Goal: Transaction & Acquisition: Purchase product/service

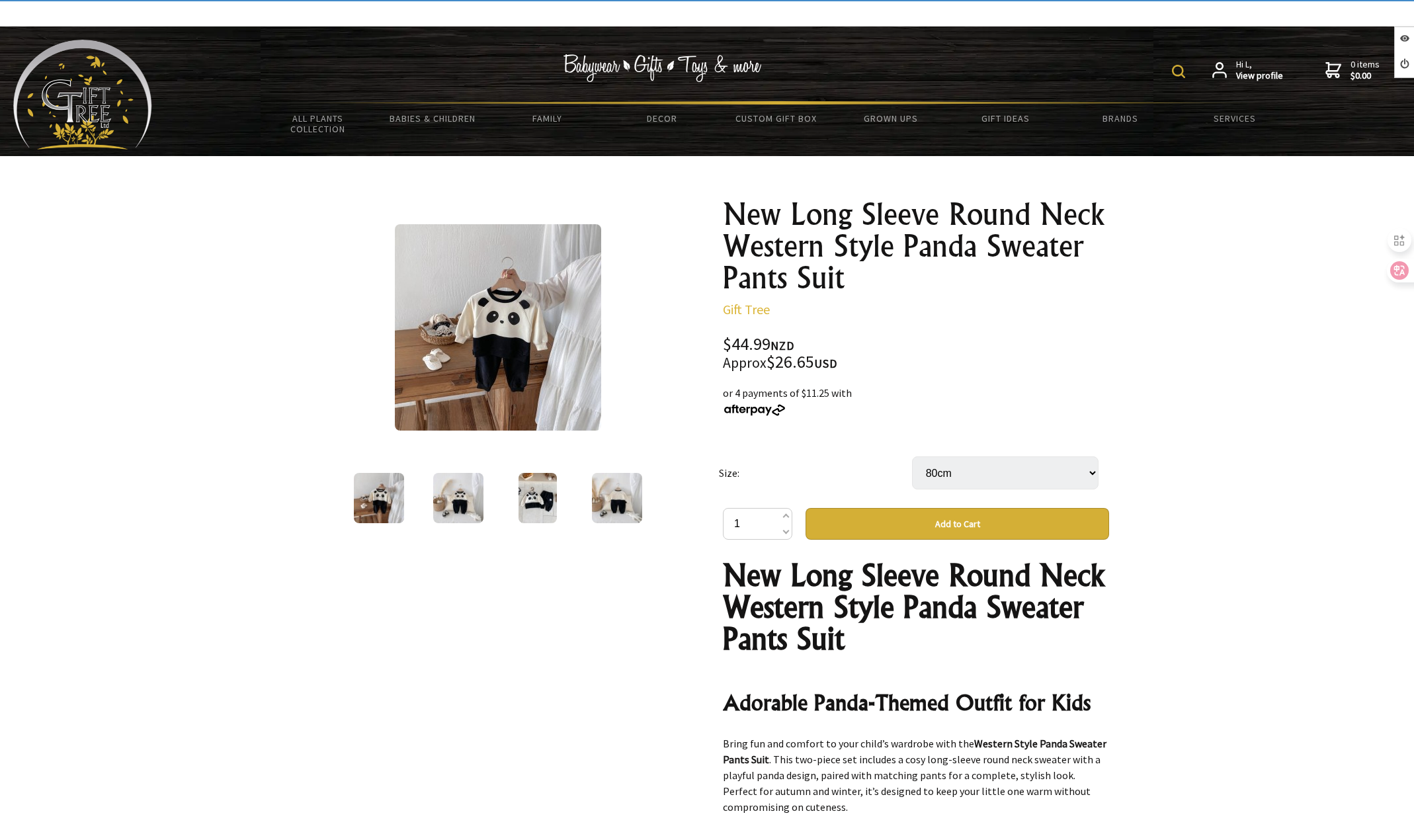
select select "80cm"
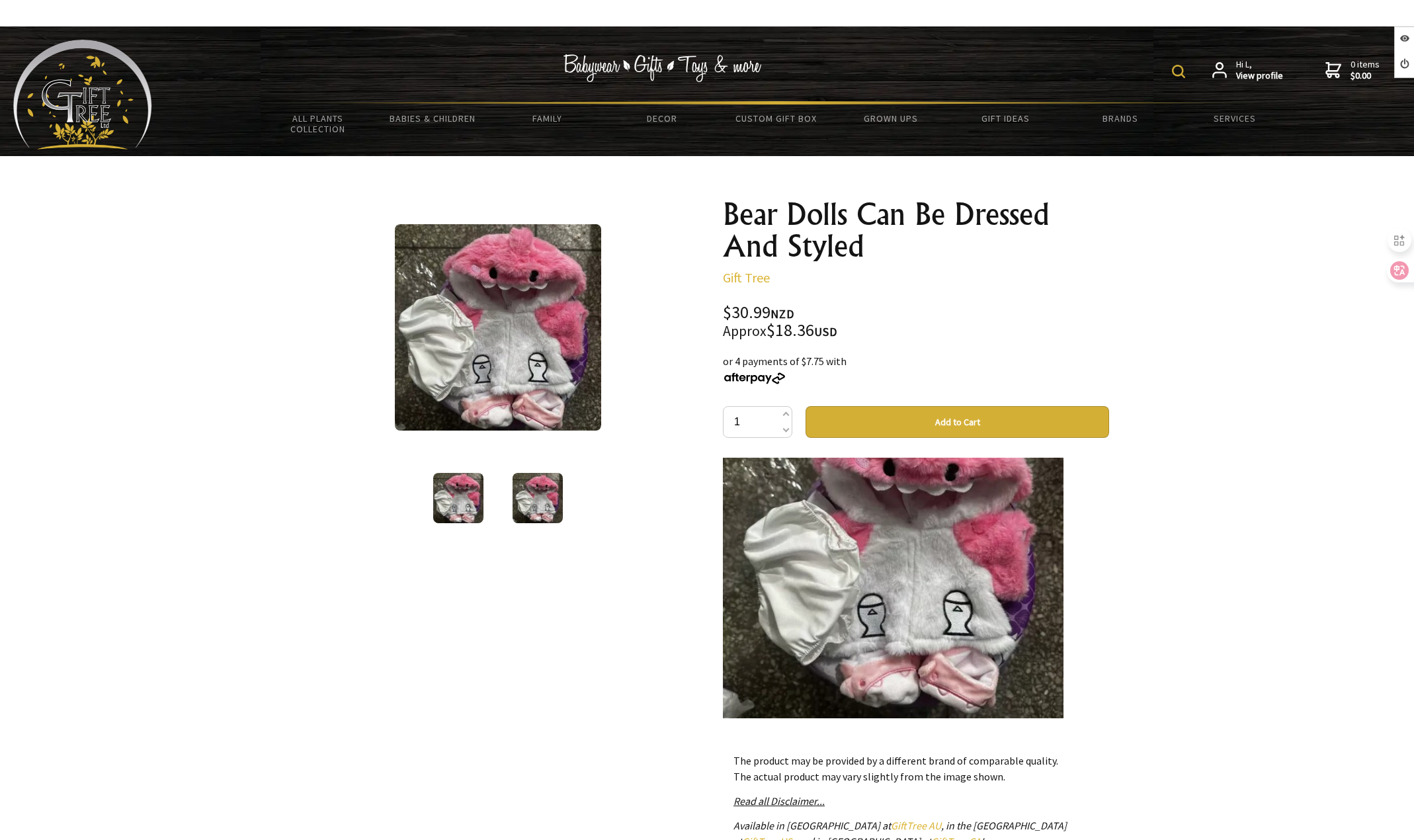
scroll to position [1046, 0]
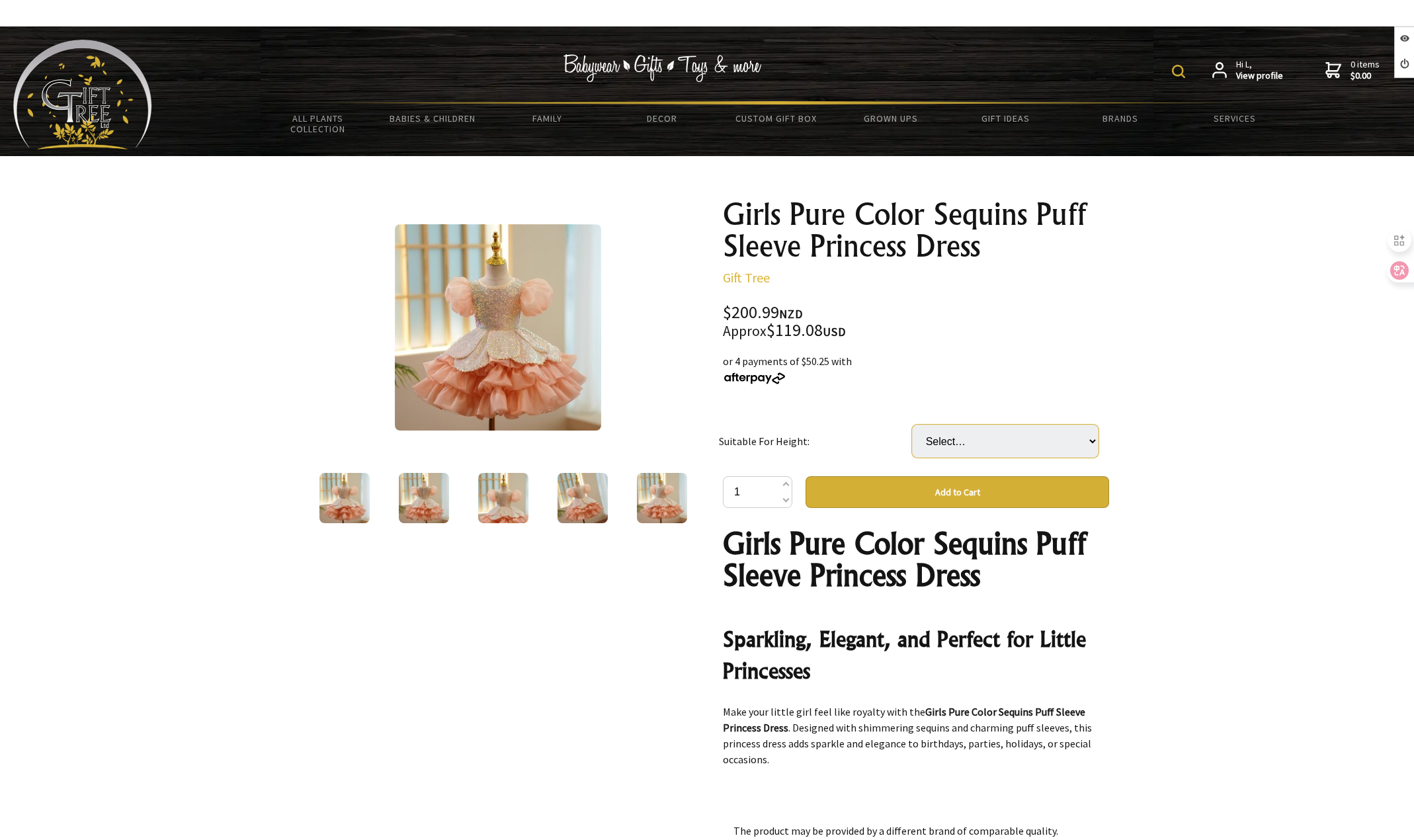
click at [969, 433] on select "Select… 100cm 110cm' 120cm 130cm 140cm 150cm 160cm" at bounding box center [1005, 441] width 187 height 33
select select "130cm"
click at [912, 424] on select "Select… 100cm 110cm' 120cm 130cm 140cm 150cm 160cm" at bounding box center [1005, 441] width 187 height 33
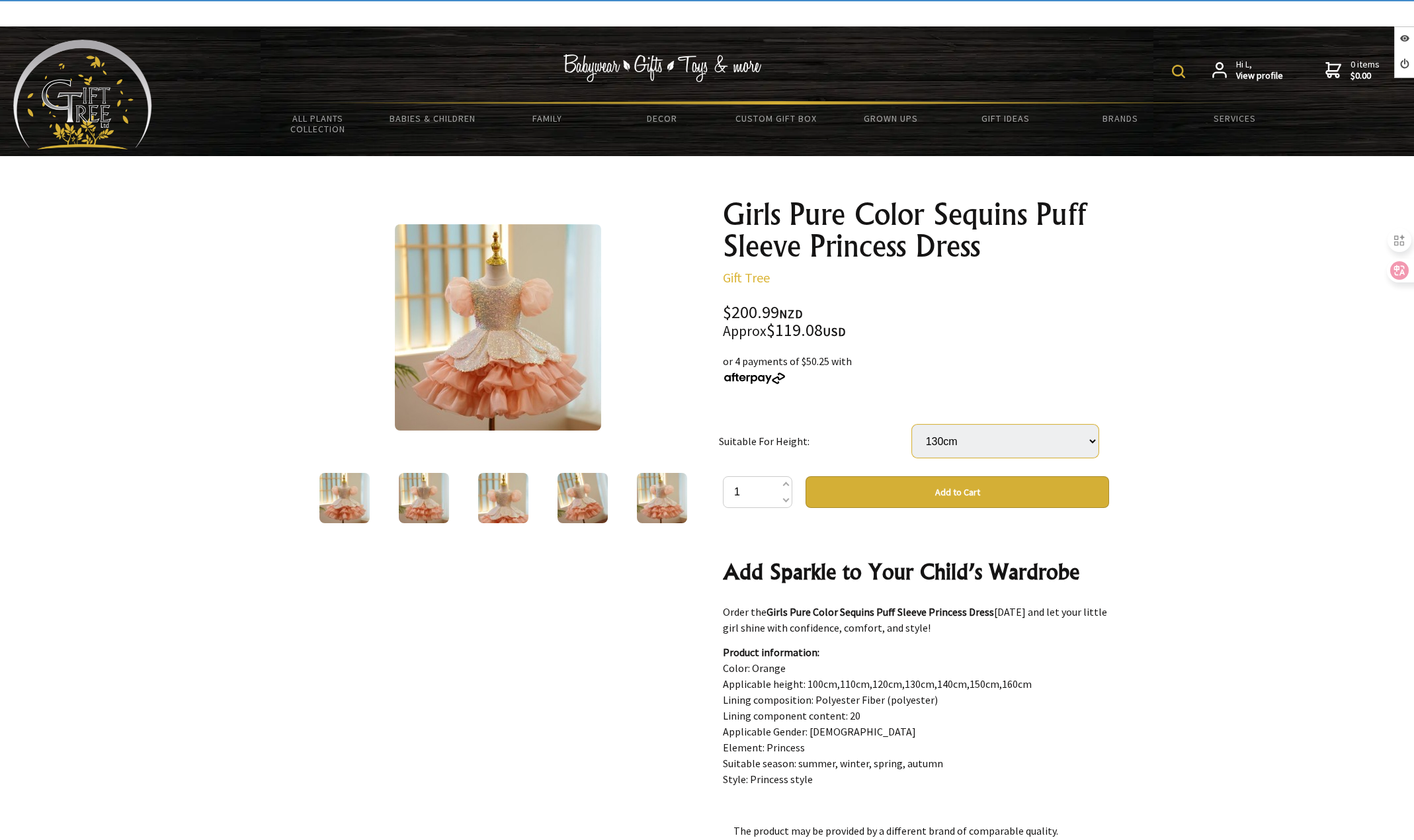
scroll to position [1059, 0]
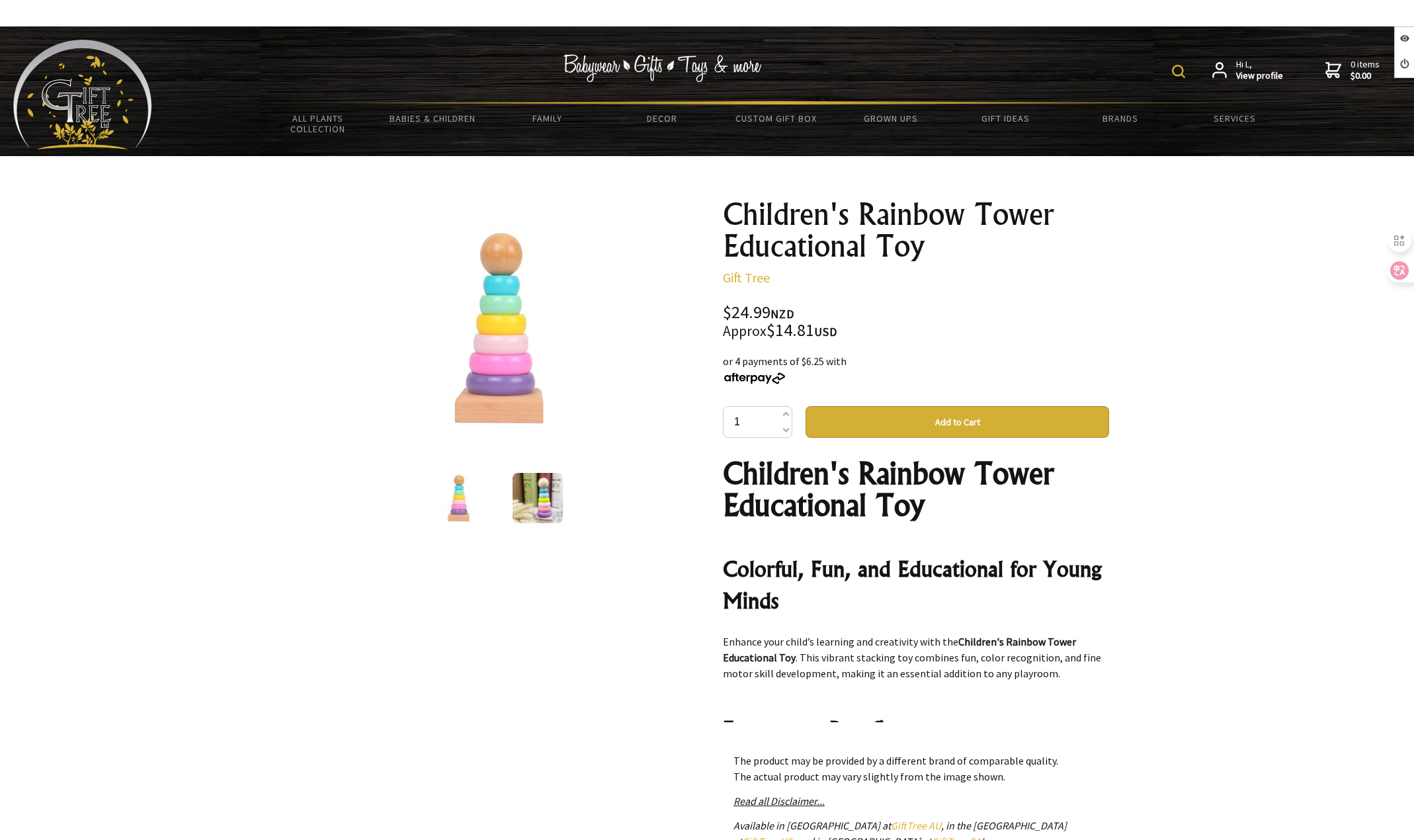
scroll to position [1275, 0]
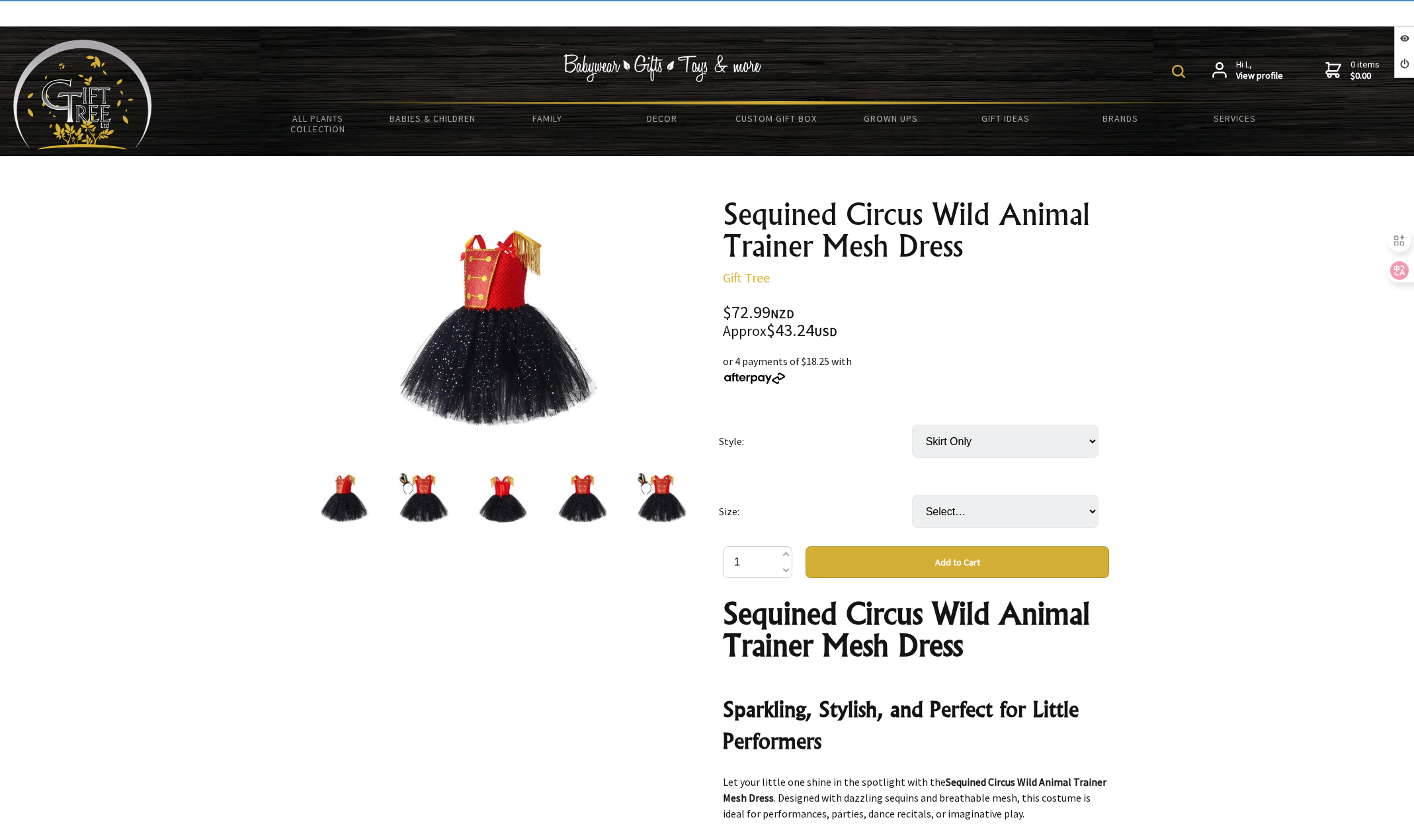
select select "Skirt Only"
select select "XL"
click at [912, 495] on select "Select… S M L XL XXL 3XL" at bounding box center [1005, 512] width 187 height 33
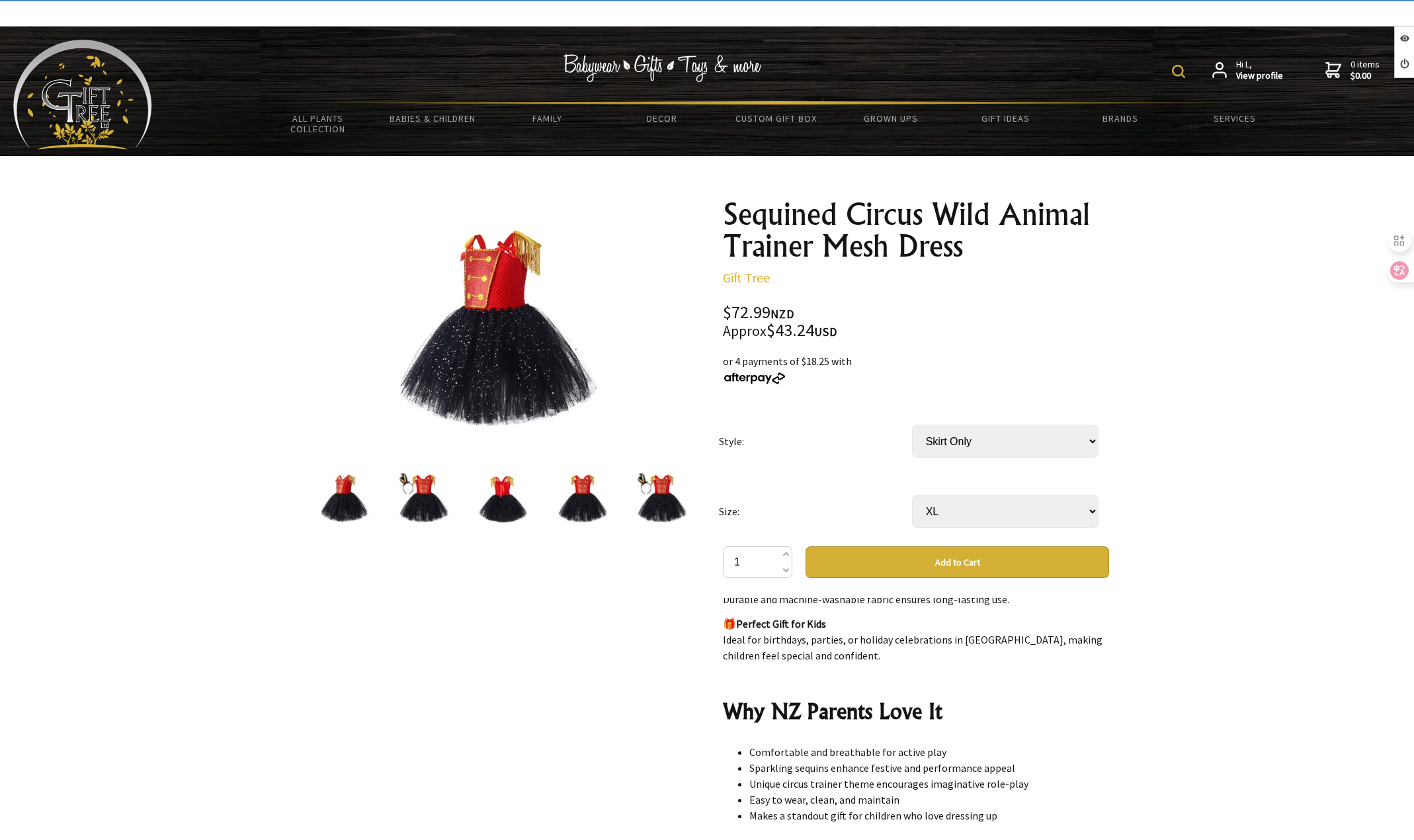
scroll to position [793, 0]
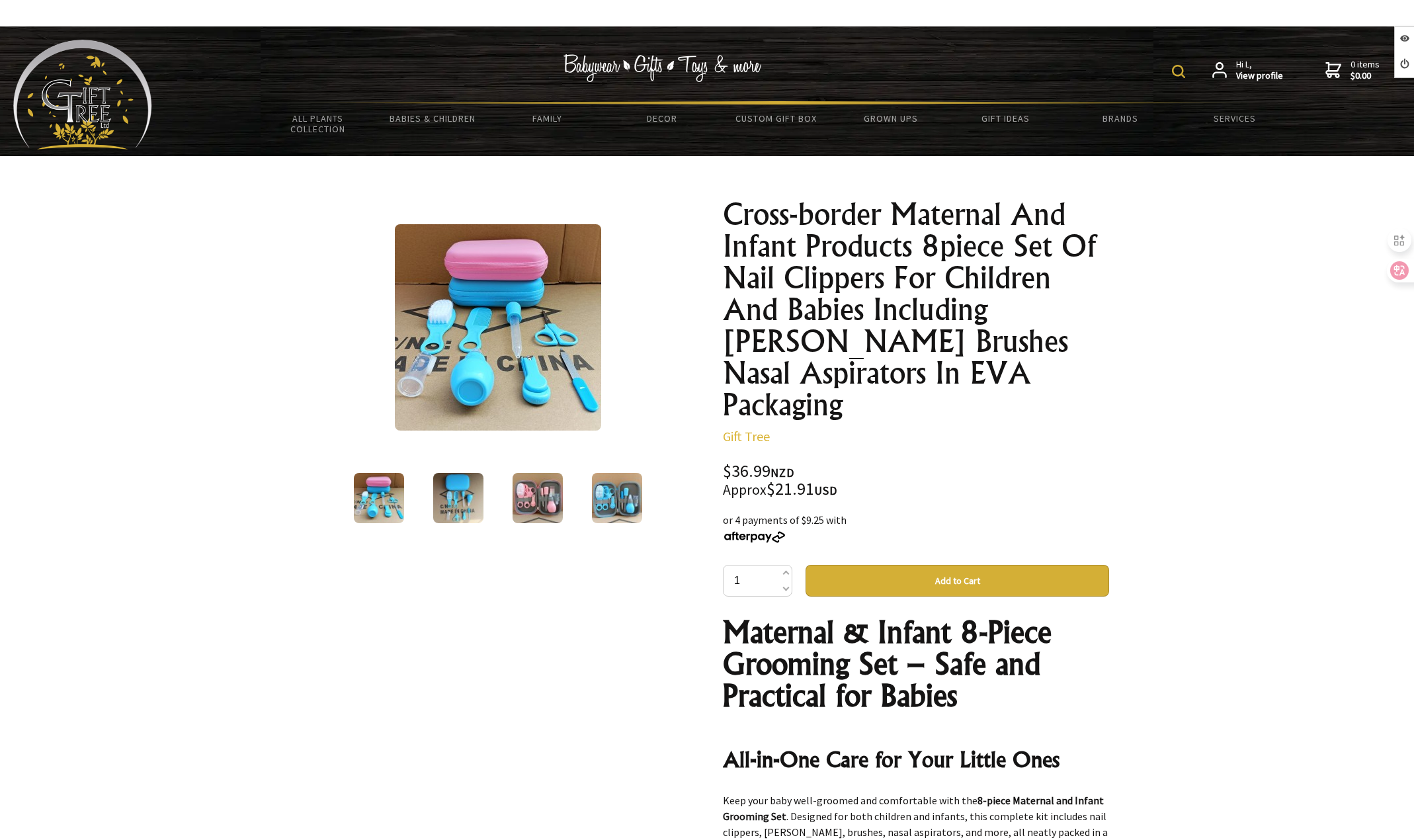
scroll to position [1554, 0]
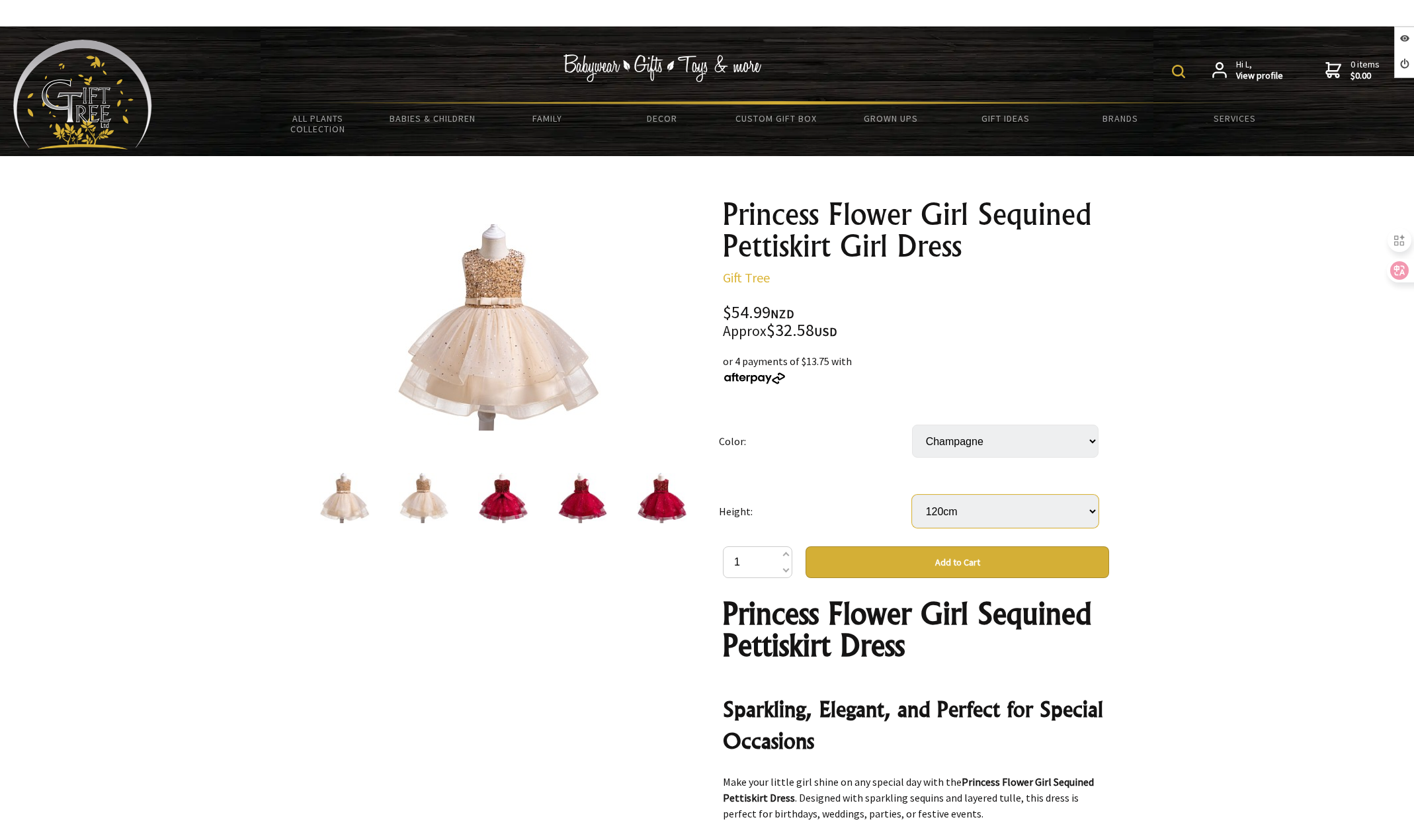
scroll to position [2441, 0]
